Goal: Task Accomplishment & Management: Use online tool/utility

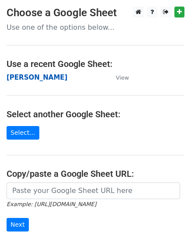
click at [28, 76] on strong "[PERSON_NAME]" at bounding box center [37, 77] width 61 height 8
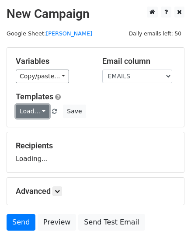
click at [30, 115] on link "Load..." at bounding box center [33, 111] width 34 height 14
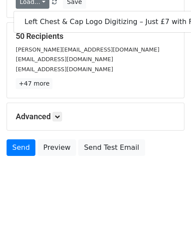
scroll to position [110, 0]
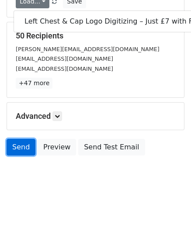
click at [18, 149] on link "Send" at bounding box center [21, 147] width 29 height 17
